Goal: Information Seeking & Learning: Understand process/instructions

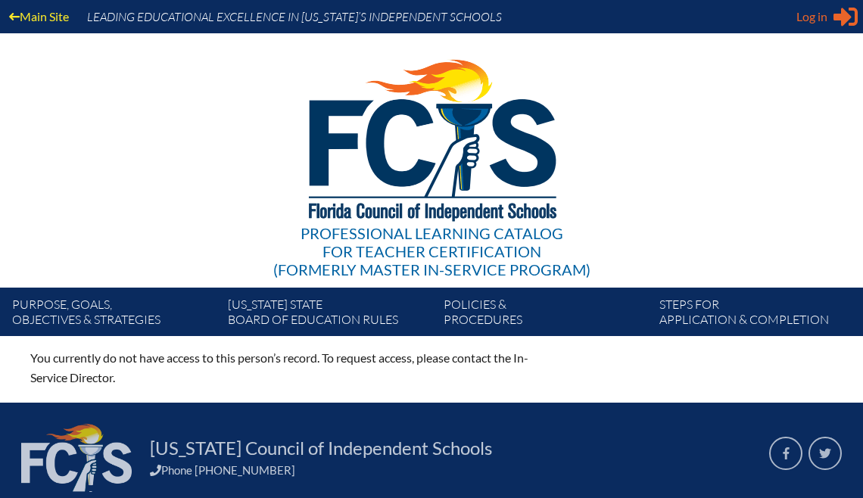
type input "[EMAIL_ADDRESS][DOMAIN_NAME]"
click at [824, 23] on span "Log in" at bounding box center [811, 17] width 31 height 18
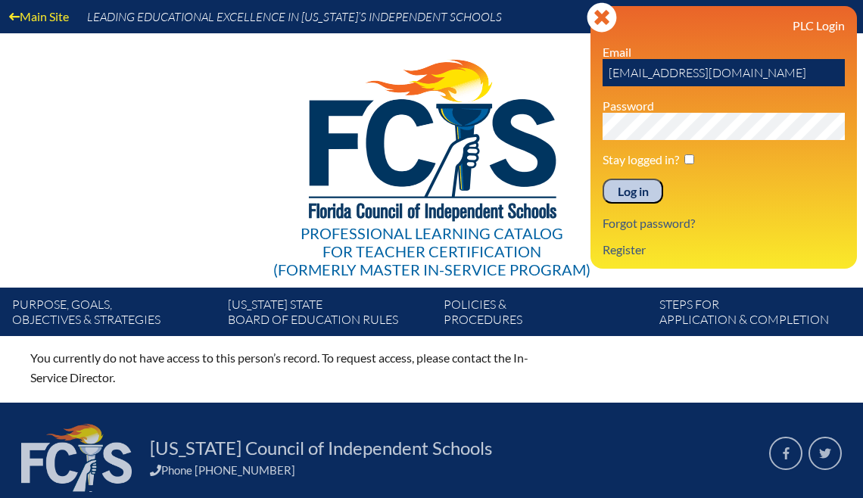
click at [633, 191] on input "Log in" at bounding box center [632, 192] width 61 height 26
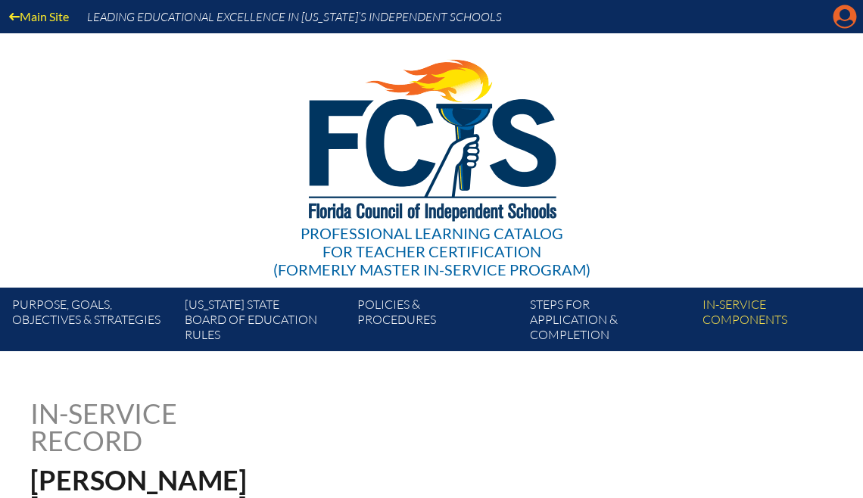
click at [843, 19] on icon at bounding box center [844, 16] width 23 height 23
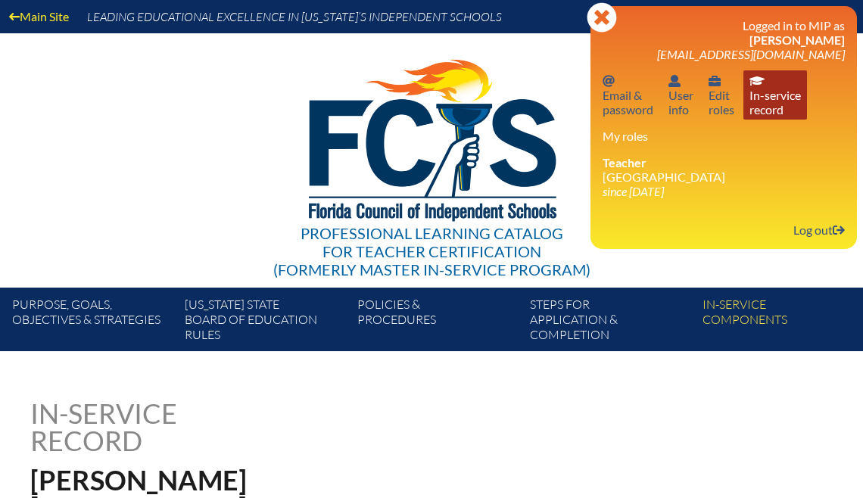
click at [784, 111] on link "In-service record In-service record" at bounding box center [775, 94] width 64 height 49
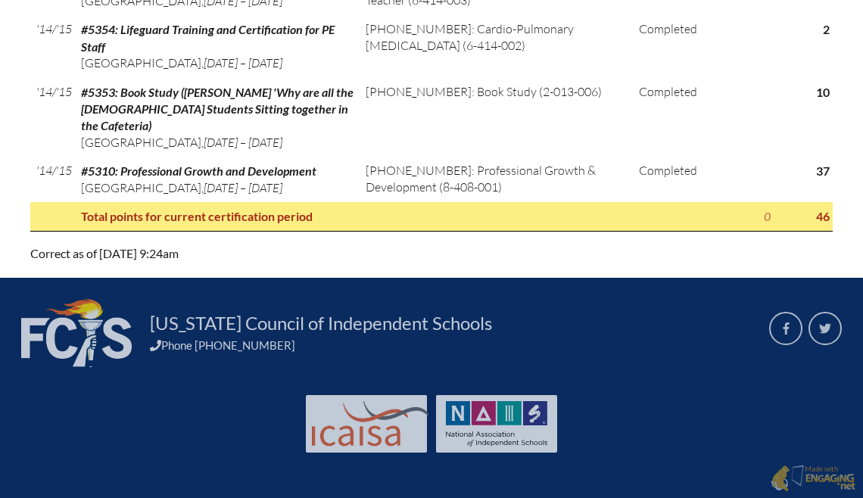
scroll to position [3674, 0]
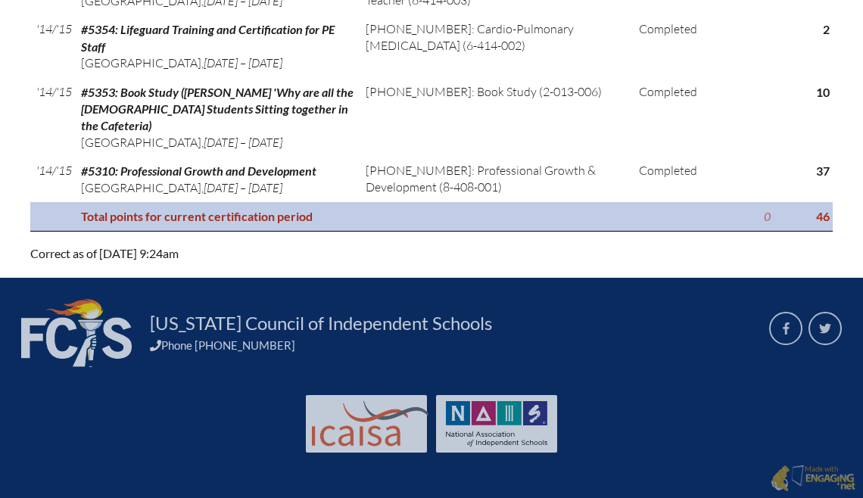
click at [234, 220] on th "Total points for current certification period" at bounding box center [392, 216] width 635 height 29
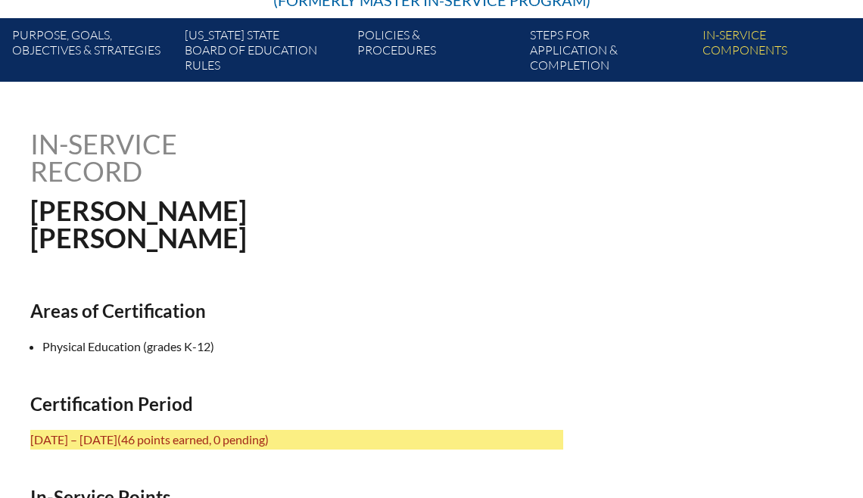
scroll to position [269, 0]
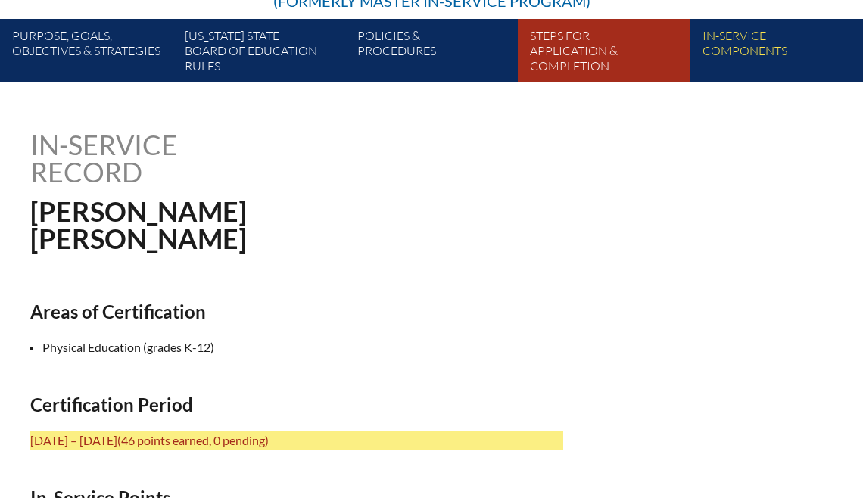
click at [562, 59] on link "Steps for application & completion" at bounding box center [610, 54] width 173 height 58
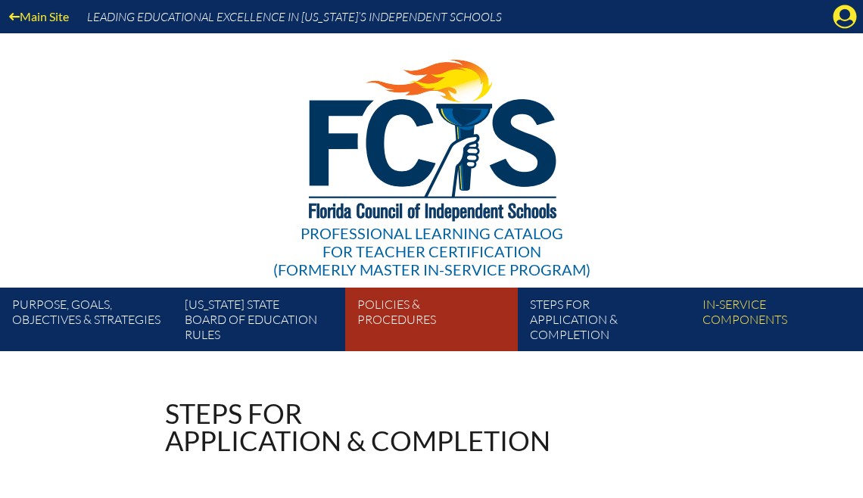
click at [400, 302] on link "Policies & Procedures" at bounding box center [437, 323] width 173 height 58
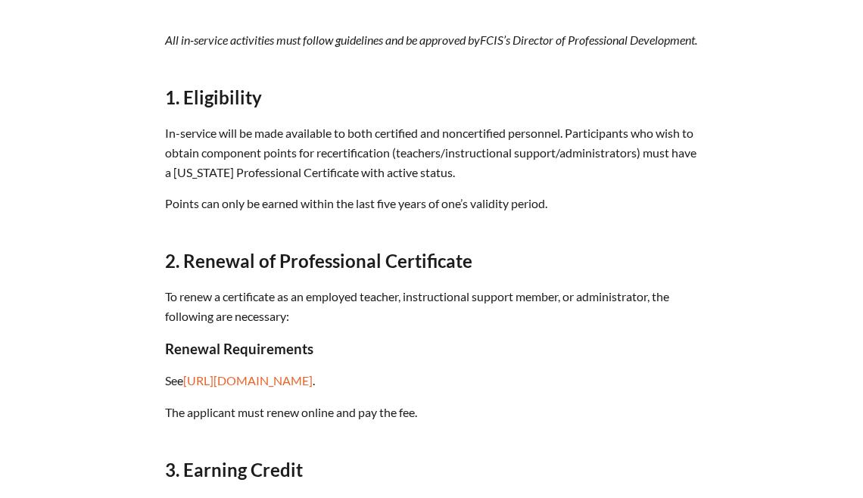
scroll to position [548, 0]
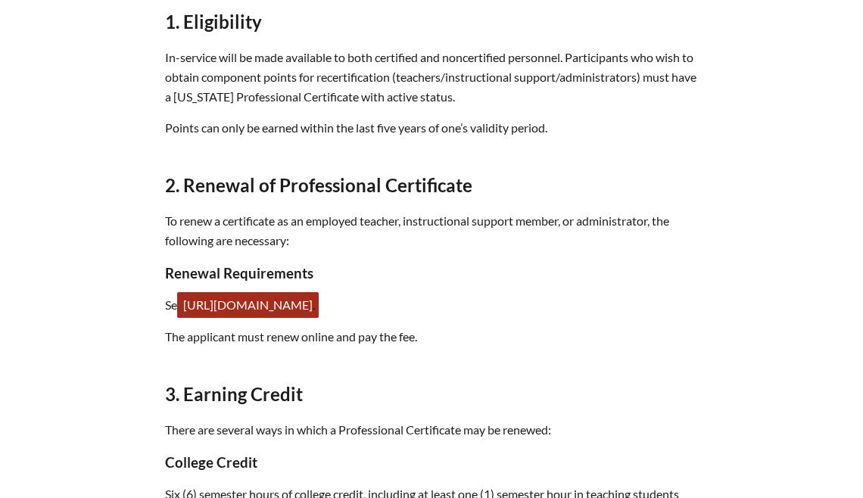
click at [319, 318] on link "[URL][DOMAIN_NAME]" at bounding box center [248, 305] width 142 height 26
